Goal: Contribute content: Contribute content

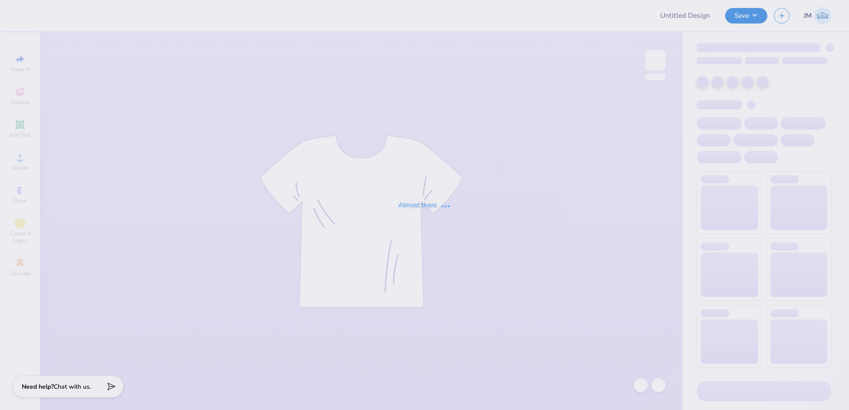
type input "TimeRift Q2 Shirt"
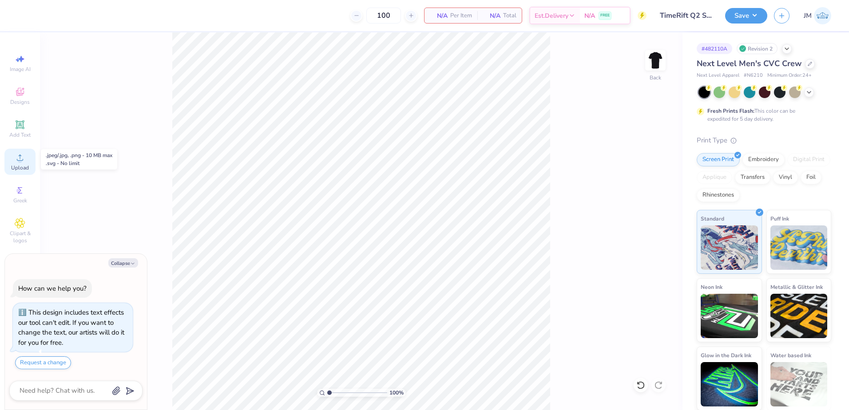
click at [20, 151] on div "Upload" at bounding box center [19, 162] width 31 height 26
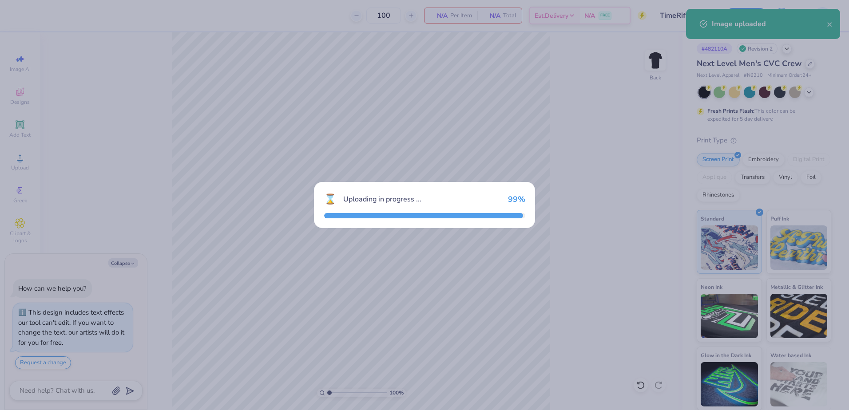
type textarea "x"
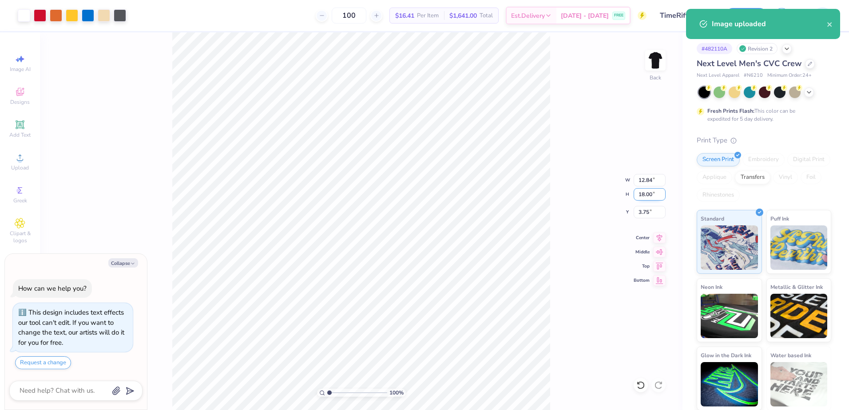
click at [653, 196] on input "18.00" at bounding box center [650, 194] width 32 height 12
type input "15"
type textarea "x"
type input "10.70"
type input "15.00"
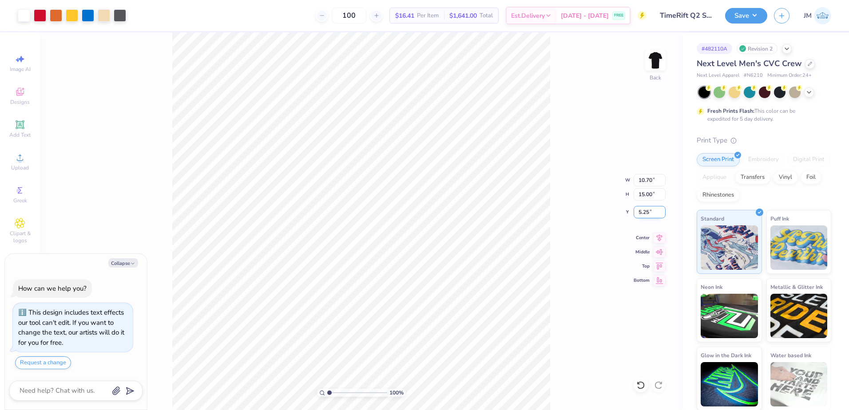
click at [648, 216] on input "5.25" at bounding box center [650, 212] width 32 height 12
type input "2"
click at [648, 194] on input "15.00" at bounding box center [650, 194] width 32 height 12
type textarea "x"
type input "2.00"
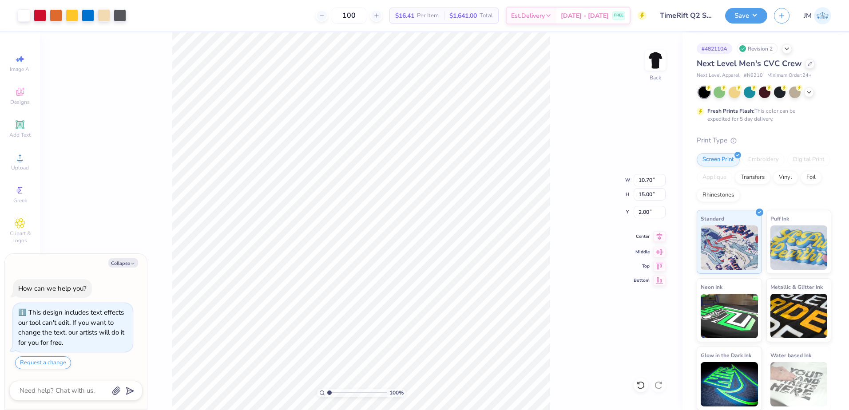
click at [664, 235] on icon at bounding box center [659, 236] width 12 height 11
click at [741, 8] on button "Save" at bounding box center [746, 15] width 42 height 16
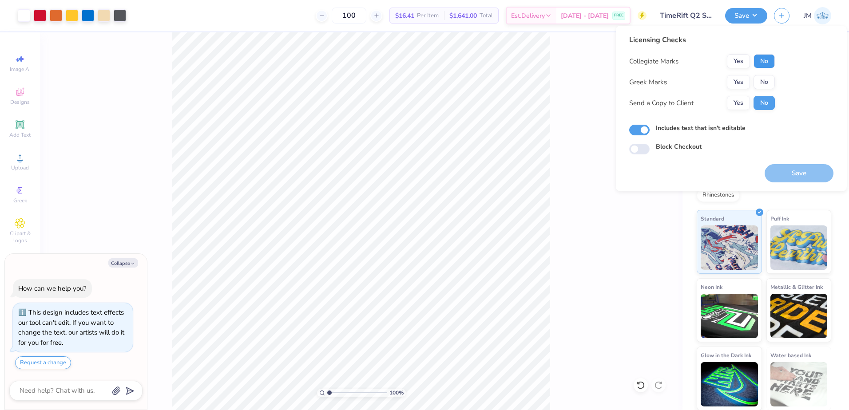
click at [767, 60] on button "No" at bounding box center [764, 61] width 21 height 14
click at [763, 84] on button "No" at bounding box center [764, 82] width 21 height 14
click at [805, 179] on button "Save" at bounding box center [799, 173] width 69 height 18
type textarea "x"
